Goal: Information Seeking & Learning: Learn about a topic

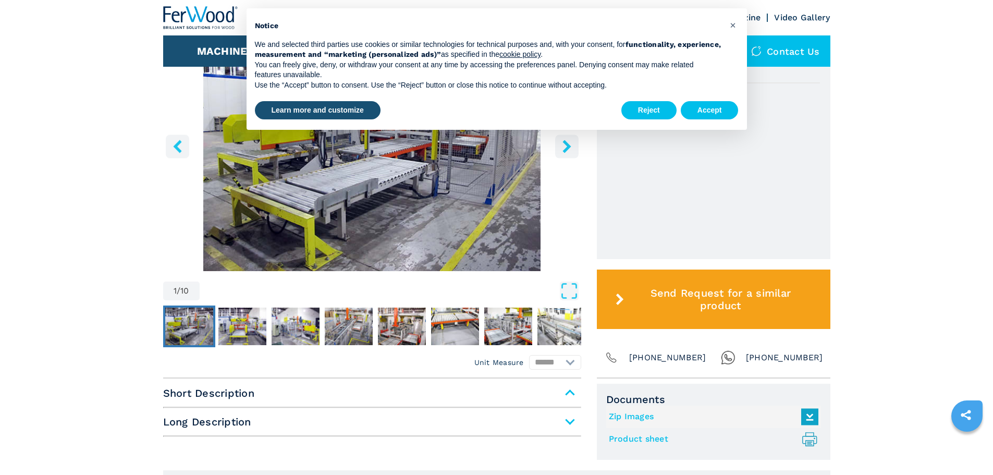
scroll to position [365, 0]
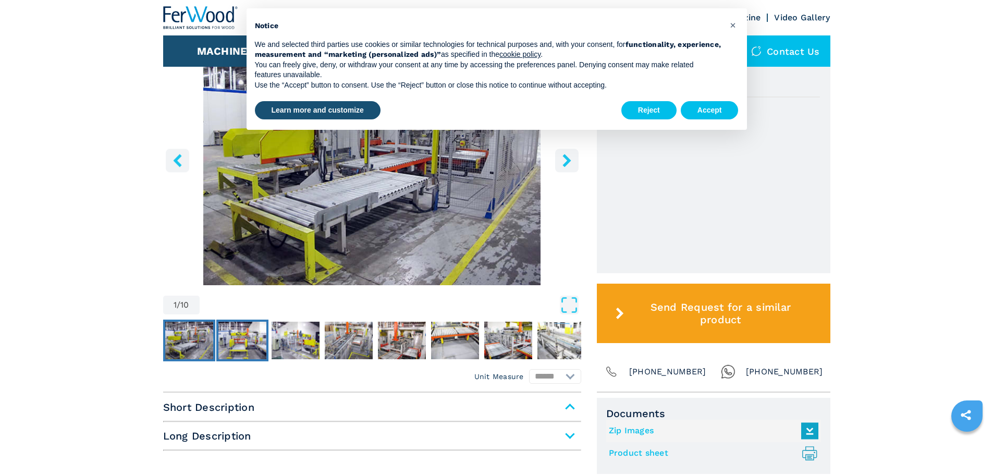
click at [225, 335] on img "Go to Slide 2" at bounding box center [242, 341] width 48 height 38
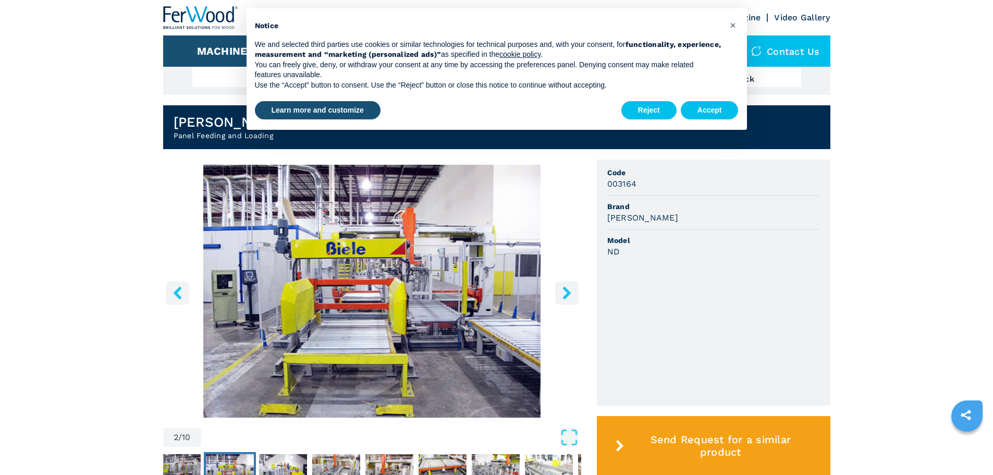
scroll to position [209, 0]
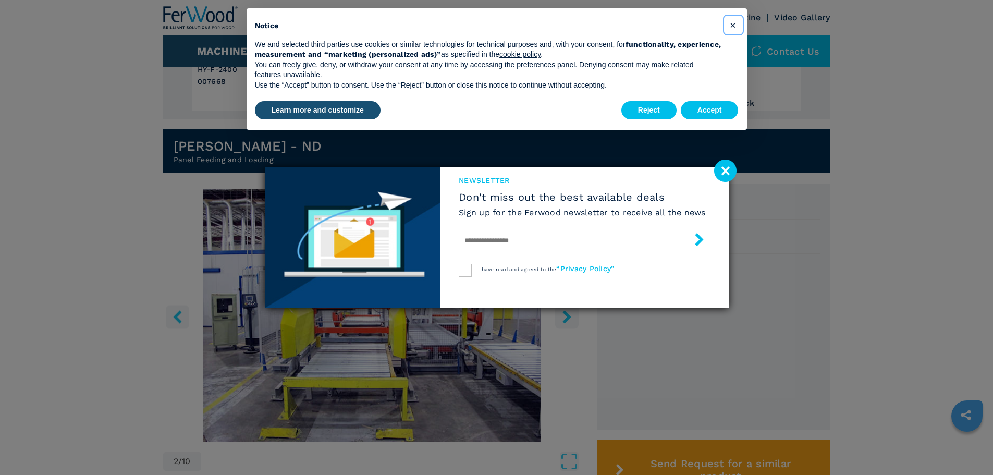
click at [731, 24] on span "×" at bounding box center [733, 25] width 6 height 13
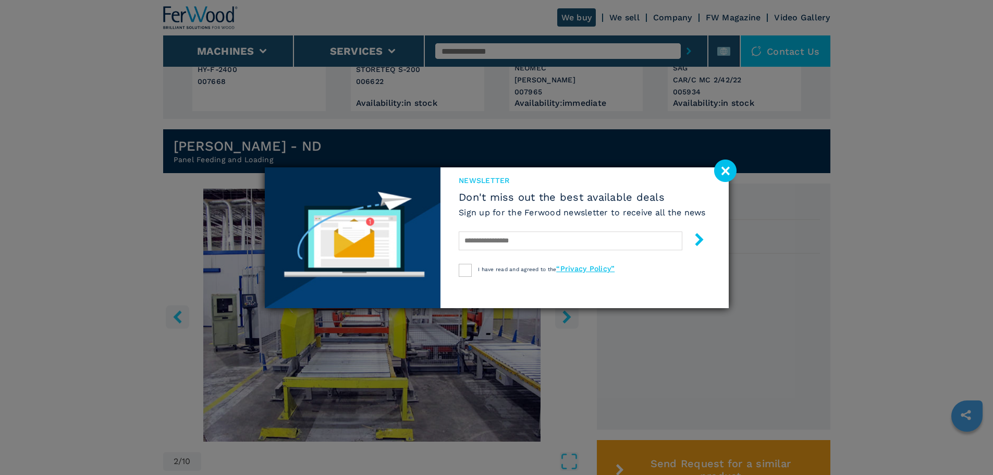
click at [728, 173] on image at bounding box center [725, 171] width 22 height 22
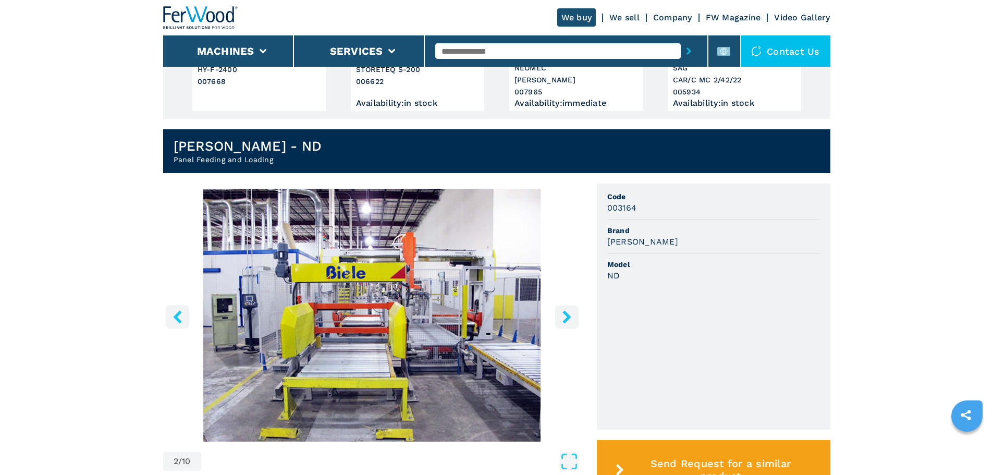
click at [562, 320] on icon "right-button" at bounding box center [567, 316] width 13 height 13
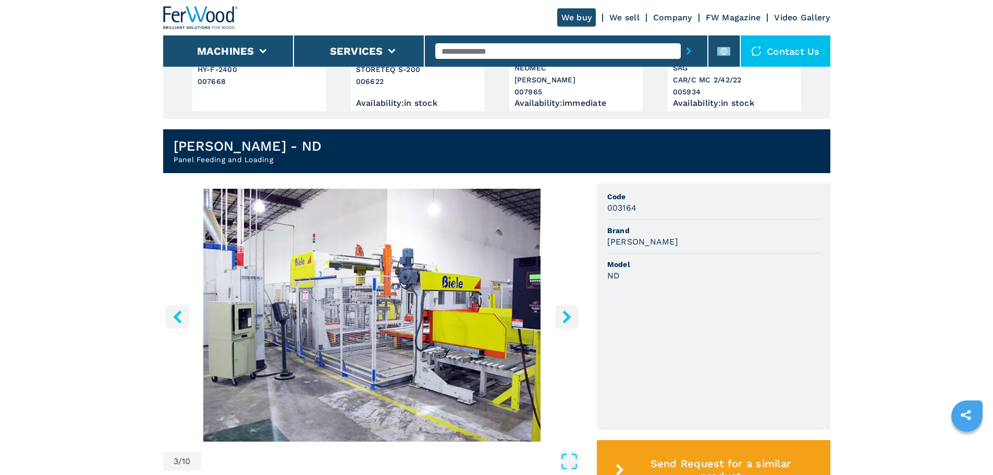
click at [562, 320] on icon "right-button" at bounding box center [567, 316] width 13 height 13
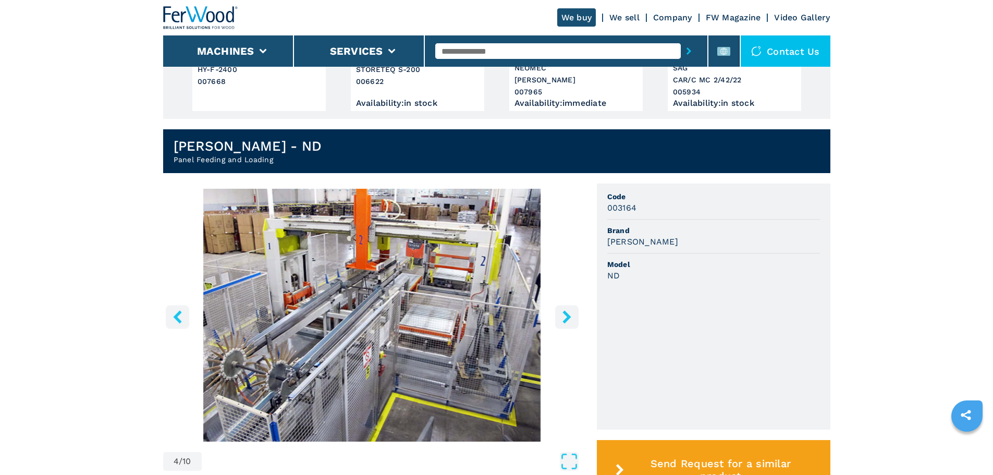
click at [562, 320] on icon "right-button" at bounding box center [567, 316] width 13 height 13
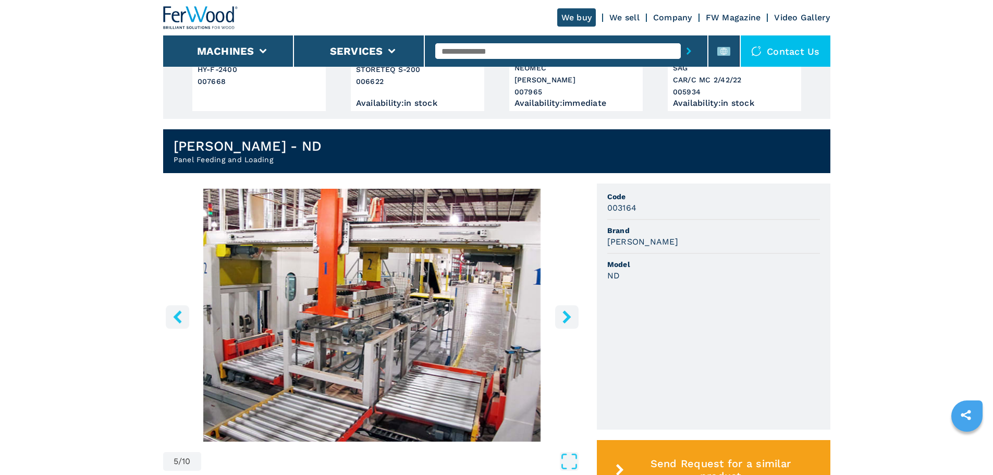
click at [562, 320] on icon "right-button" at bounding box center [567, 316] width 13 height 13
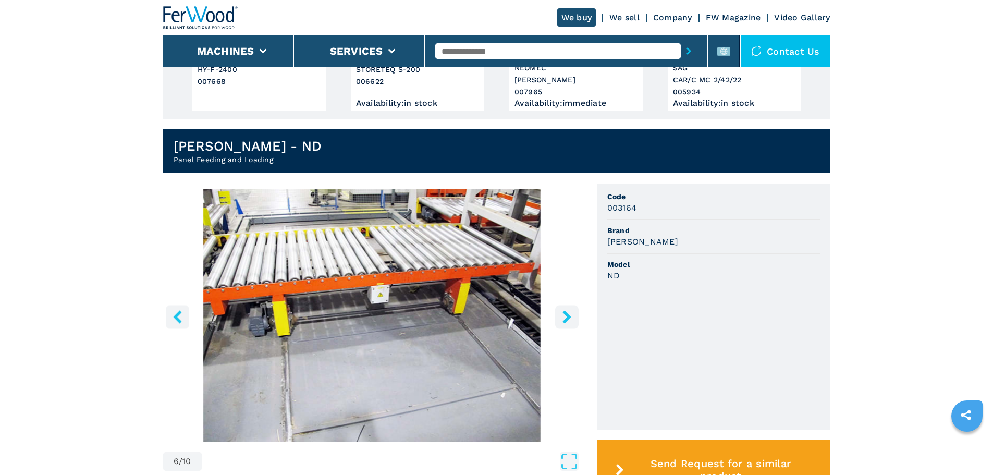
click at [562, 320] on icon "right-button" at bounding box center [567, 316] width 13 height 13
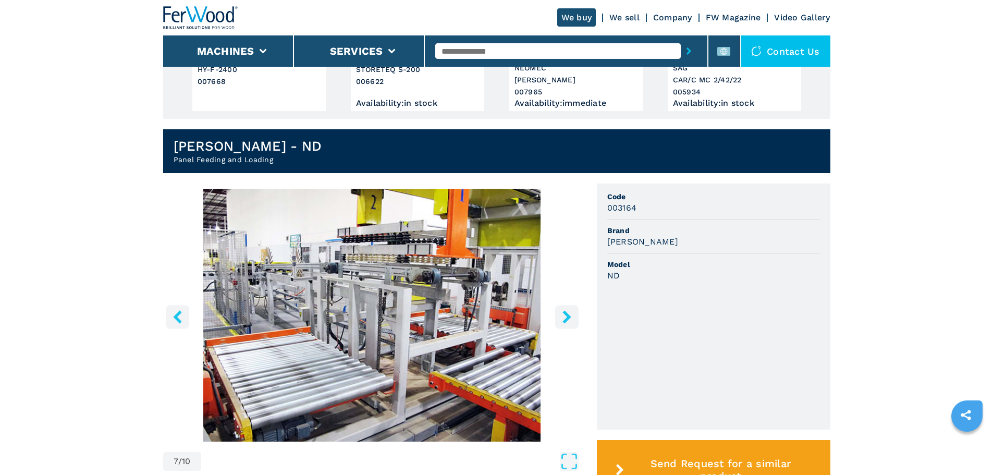
click at [559, 318] on button "right-button" at bounding box center [566, 316] width 23 height 23
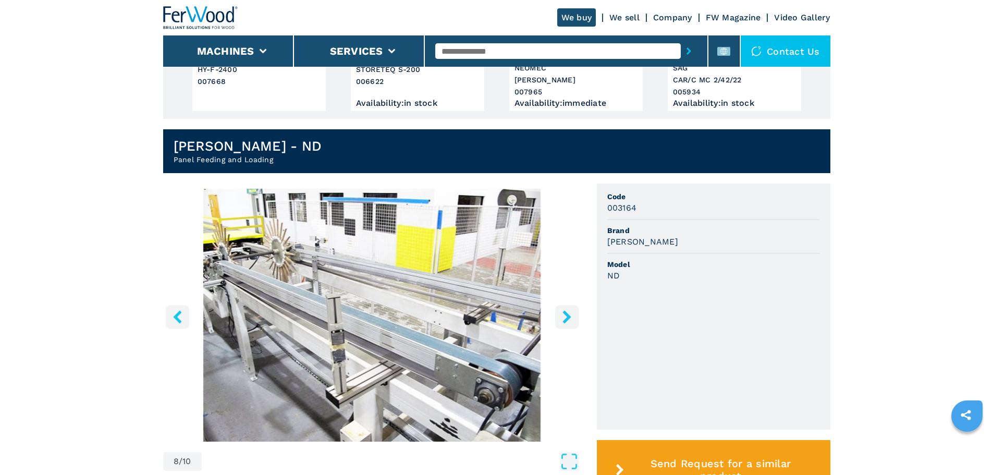
click at [559, 318] on button "right-button" at bounding box center [566, 316] width 23 height 23
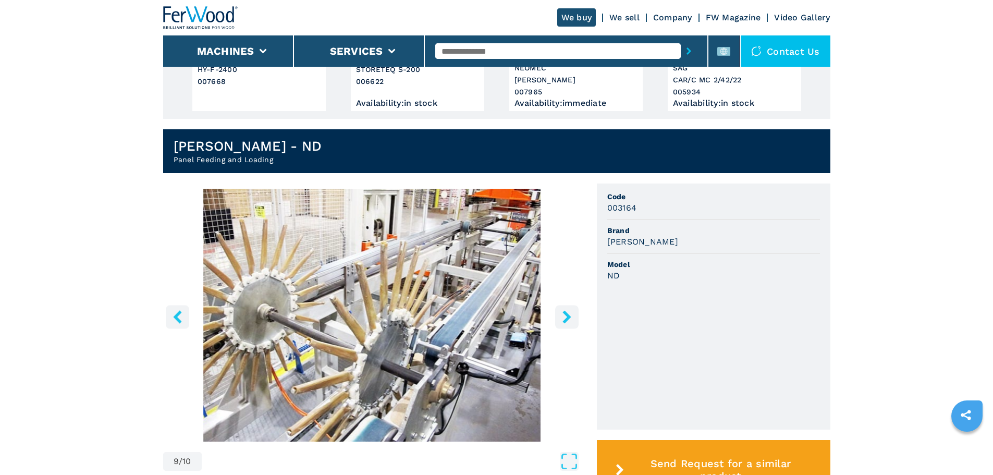
click at [559, 318] on button "right-button" at bounding box center [566, 316] width 23 height 23
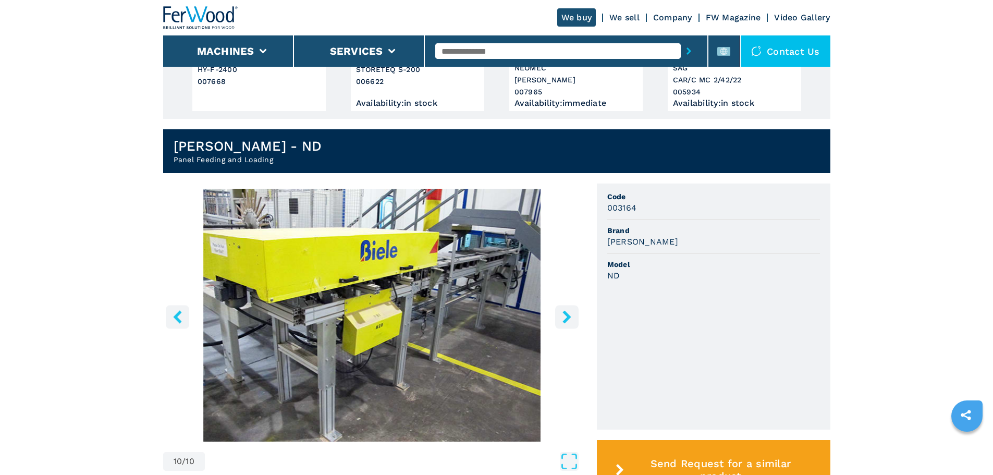
click at [559, 318] on button "right-button" at bounding box center [566, 316] width 23 height 23
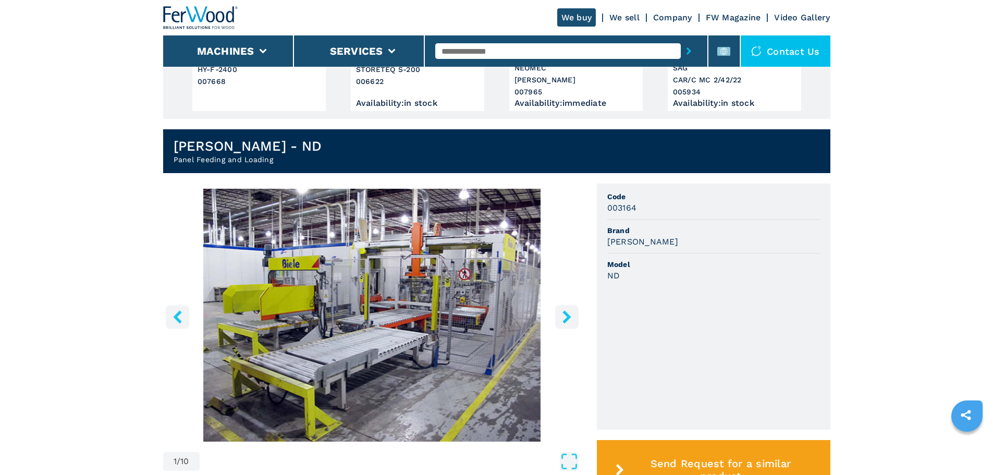
click at [559, 318] on button "right-button" at bounding box center [566, 316] width 23 height 23
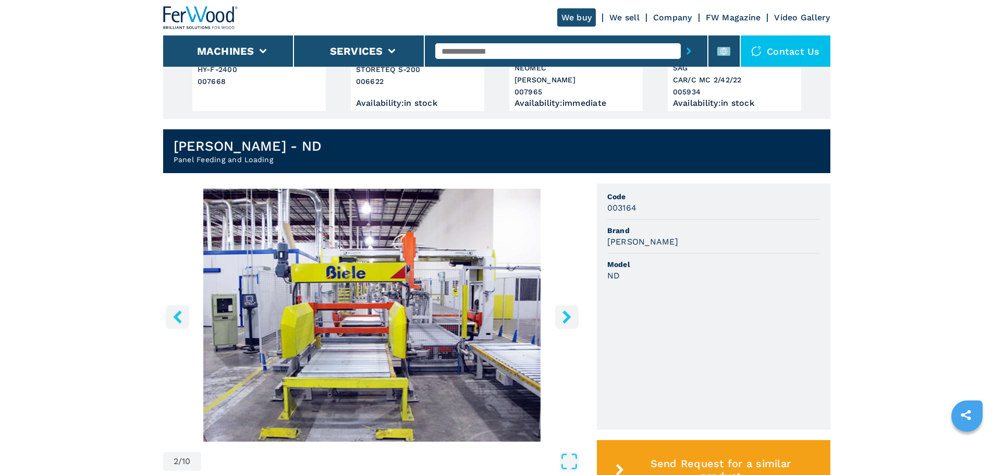
click at [559, 318] on button "right-button" at bounding box center [566, 316] width 23 height 23
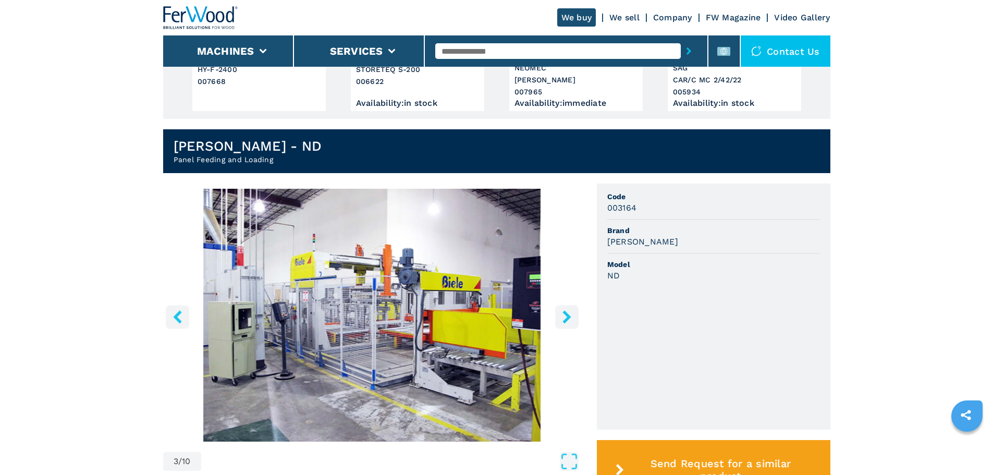
click at [559, 318] on button "right-button" at bounding box center [566, 316] width 23 height 23
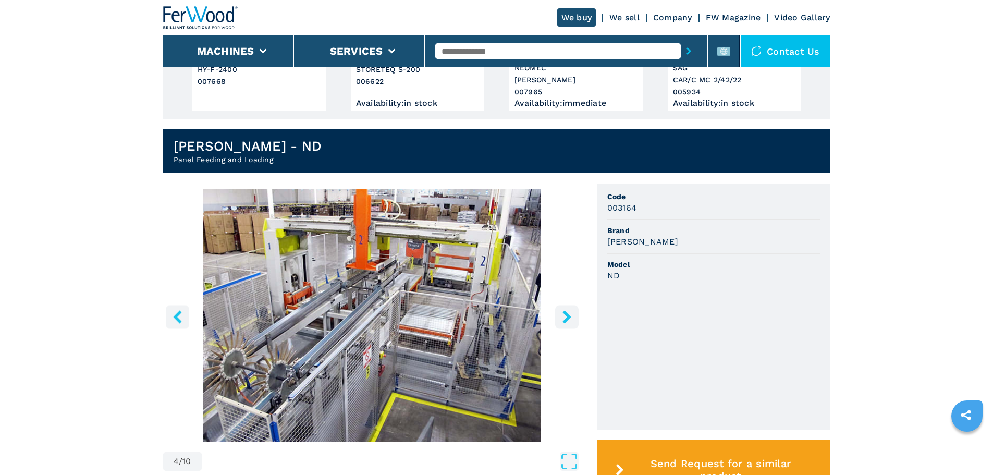
drag, startPoint x: 618, startPoint y: 277, endPoint x: 612, endPoint y: 262, distance: 16.7
click at [618, 277] on h3 "ND" at bounding box center [613, 276] width 13 height 12
